Goal: Task Accomplishment & Management: Manage account settings

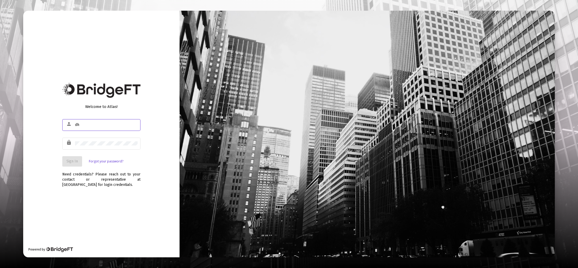
type input "[EMAIL_ADDRESS][DOMAIN_NAME]"
click at [107, 140] on div at bounding box center [106, 143] width 63 height 13
click at [107, 141] on div at bounding box center [106, 143] width 63 height 13
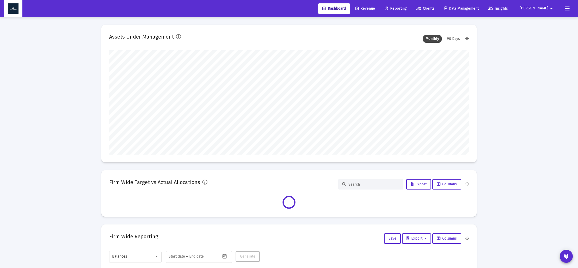
scroll to position [104, 359]
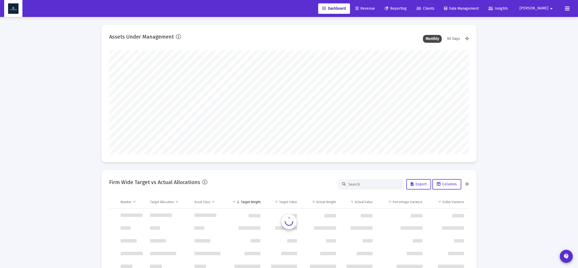
type input "[DATE]"
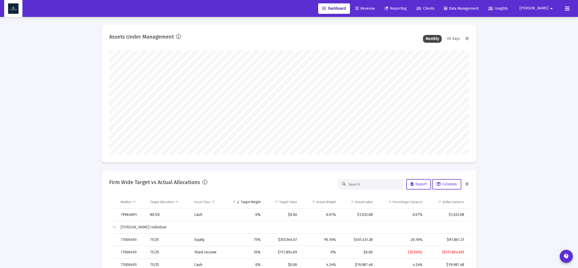
scroll to position [0, 0]
click at [375, 8] on span "Revenue" at bounding box center [365, 8] width 20 height 4
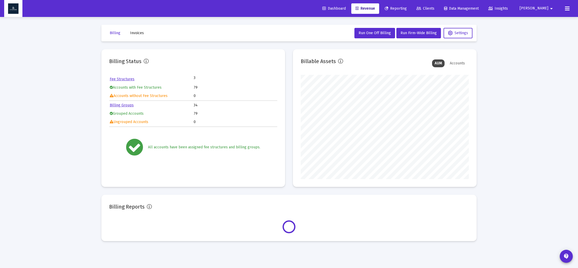
scroll to position [104, 168]
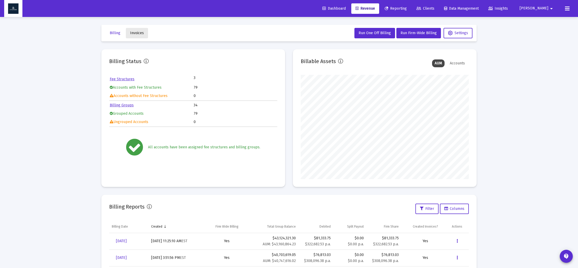
drag, startPoint x: 141, startPoint y: 32, endPoint x: 146, endPoint y: 51, distance: 19.6
click at [141, 32] on span "Invoices" at bounding box center [137, 33] width 14 height 4
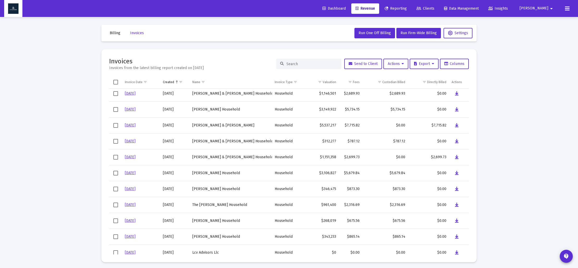
scroll to position [231, 0]
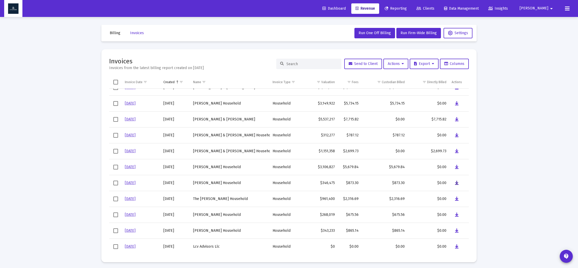
click at [456, 182] on icon "Data grid" at bounding box center [457, 183] width 4 height 6
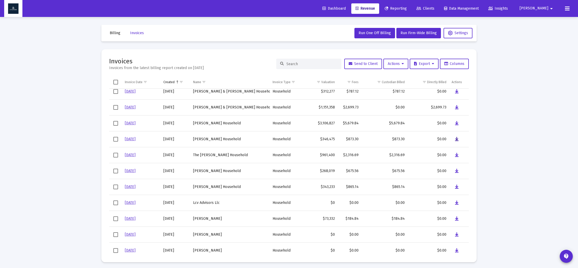
scroll to position [276, 0]
click at [459, 217] on button "Data grid" at bounding box center [456, 218] width 10 height 10
click at [114, 33] on span "Billing" at bounding box center [115, 33] width 11 height 4
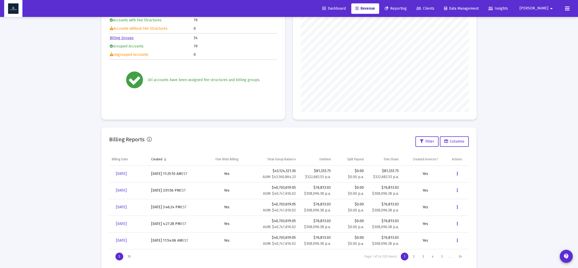
scroll to position [78, 0]
